Goal: Find contact information: Find contact information

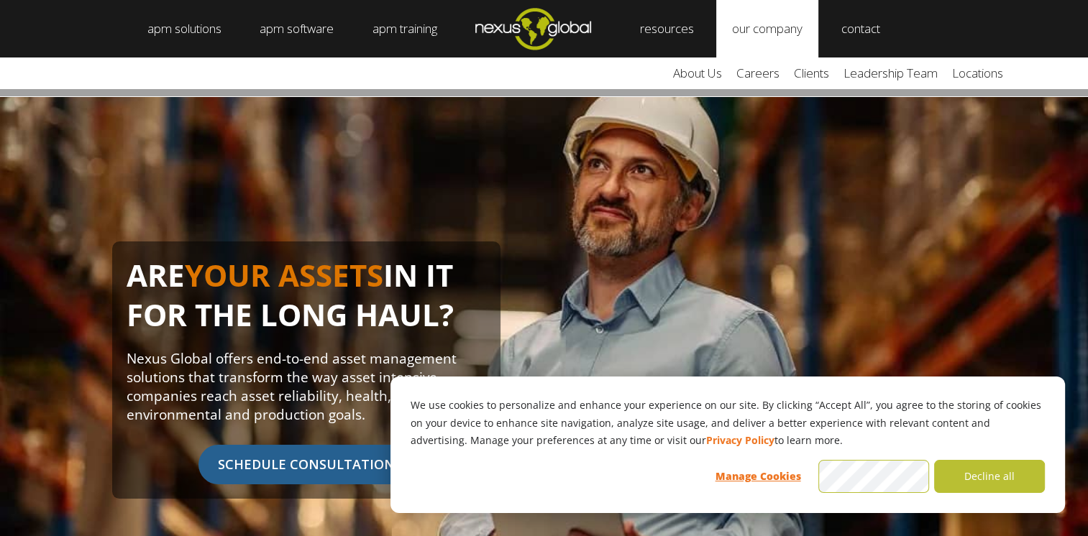
click at [798, 39] on link "our company" at bounding box center [767, 29] width 102 height 58
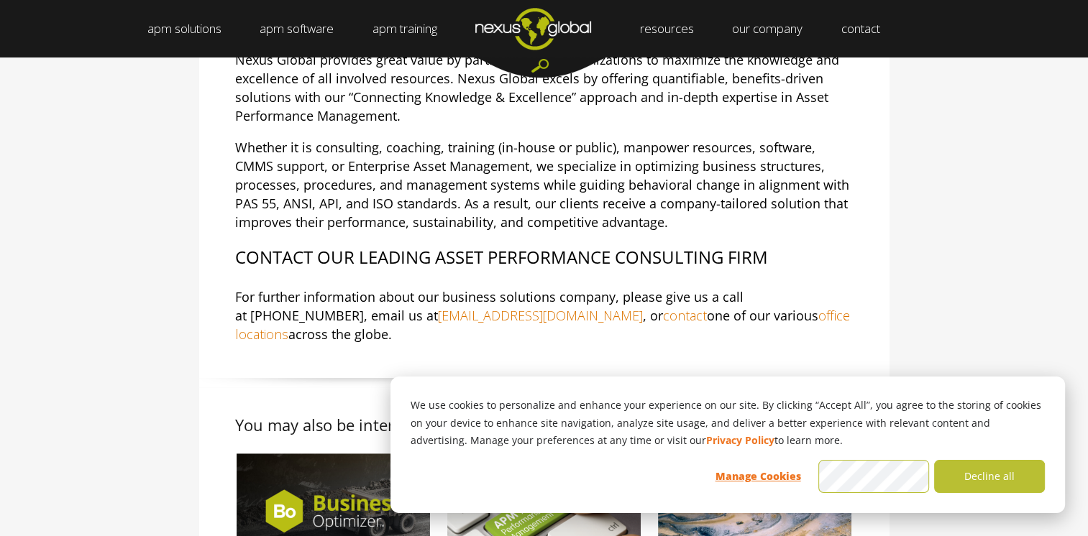
scroll to position [575, 0]
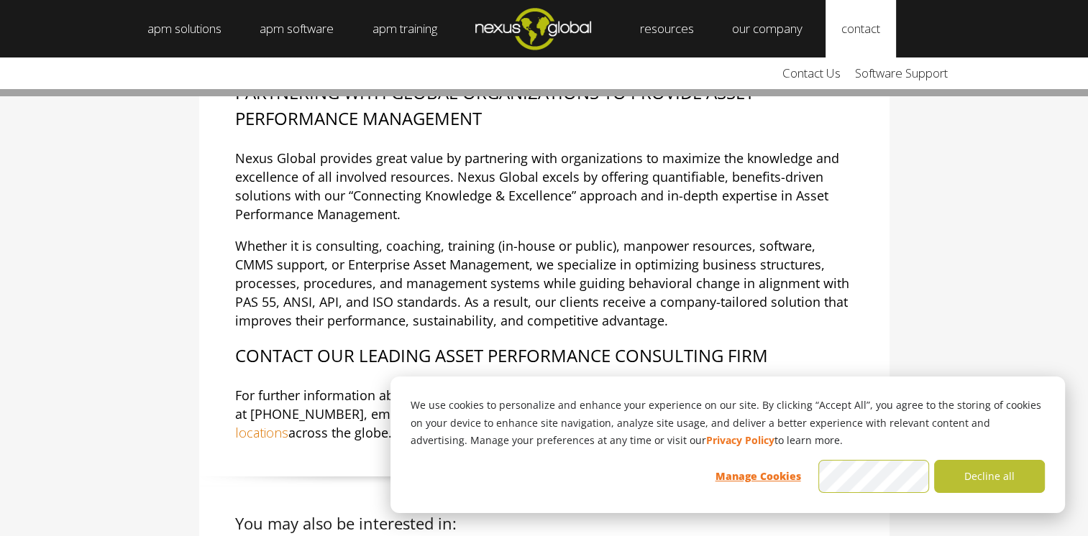
click at [864, 33] on link "contact" at bounding box center [861, 29] width 70 height 58
click at [873, 27] on link "contact" at bounding box center [861, 29] width 70 height 58
